Goal: Transaction & Acquisition: Purchase product/service

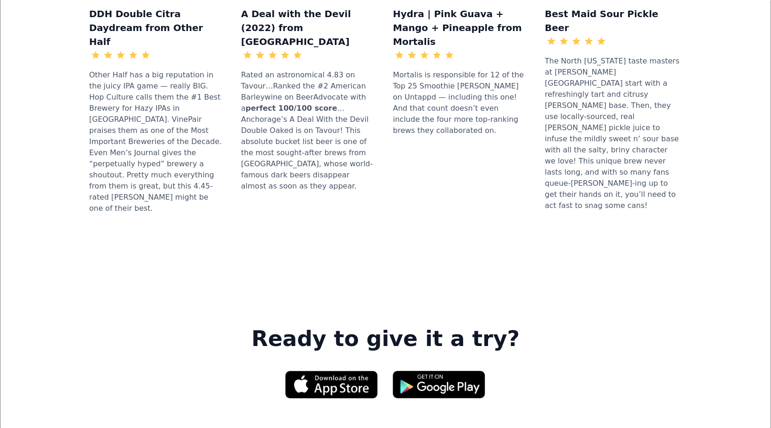
scroll to position [1205, 0]
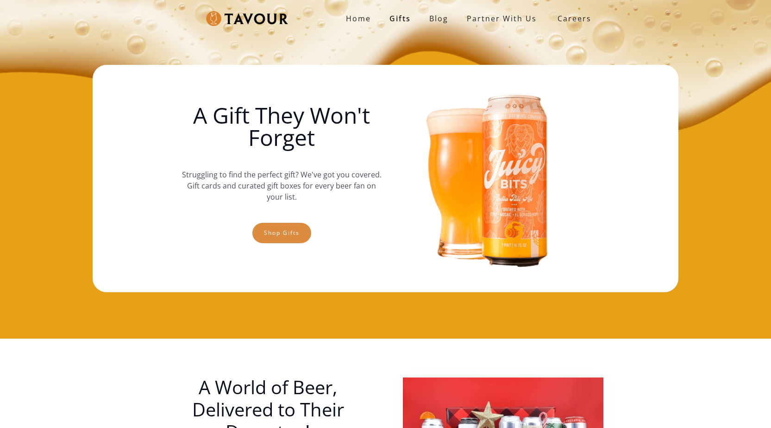
click at [285, 234] on link "Shop gifts" at bounding box center [282, 233] width 59 height 20
click at [303, 239] on link "Shop gifts" at bounding box center [282, 233] width 59 height 20
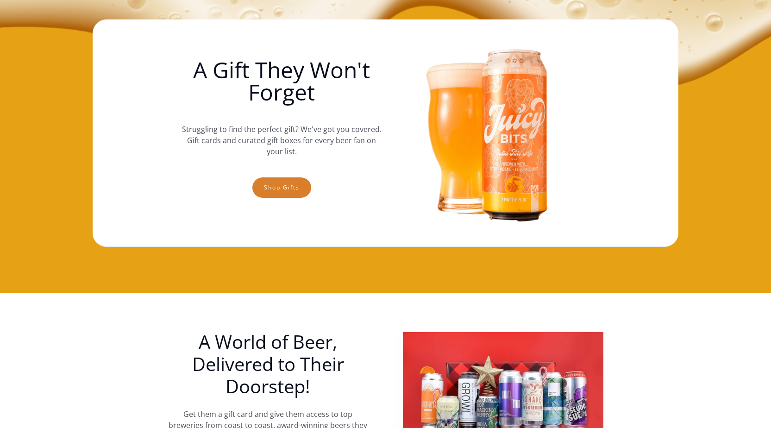
scroll to position [14, 0]
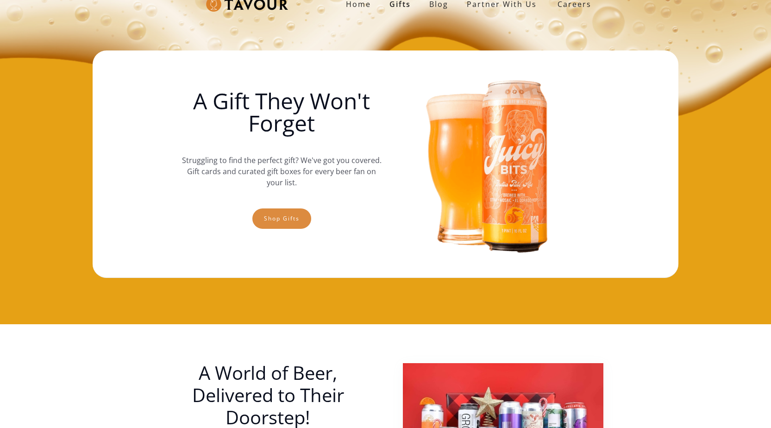
click at [265, 217] on link "Shop gifts" at bounding box center [282, 219] width 59 height 20
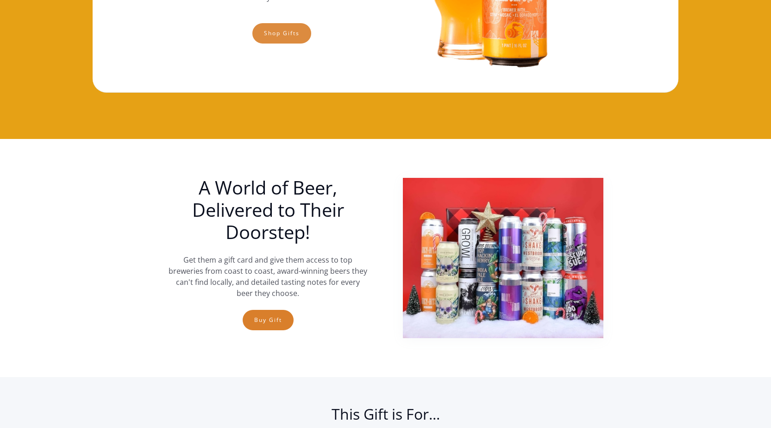
scroll to position [107, 0]
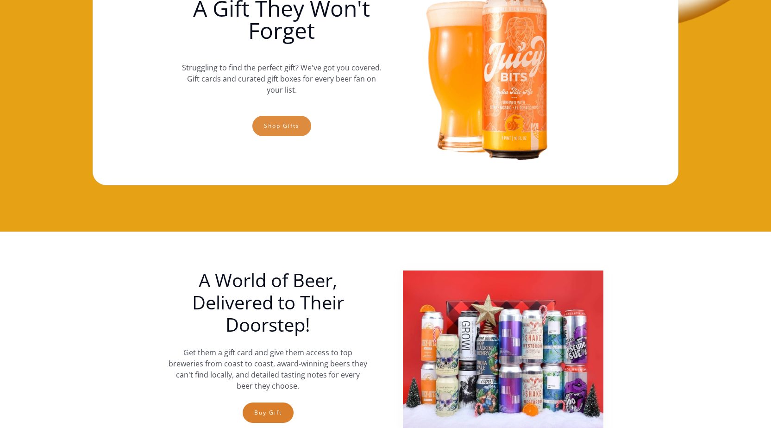
click at [292, 128] on link "Shop gifts" at bounding box center [282, 126] width 59 height 20
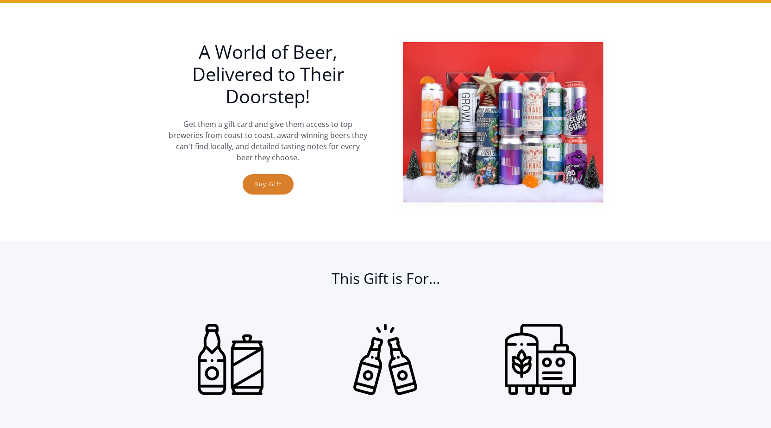
scroll to position [339, 0]
